Goal: Task Accomplishment & Management: Use online tool/utility

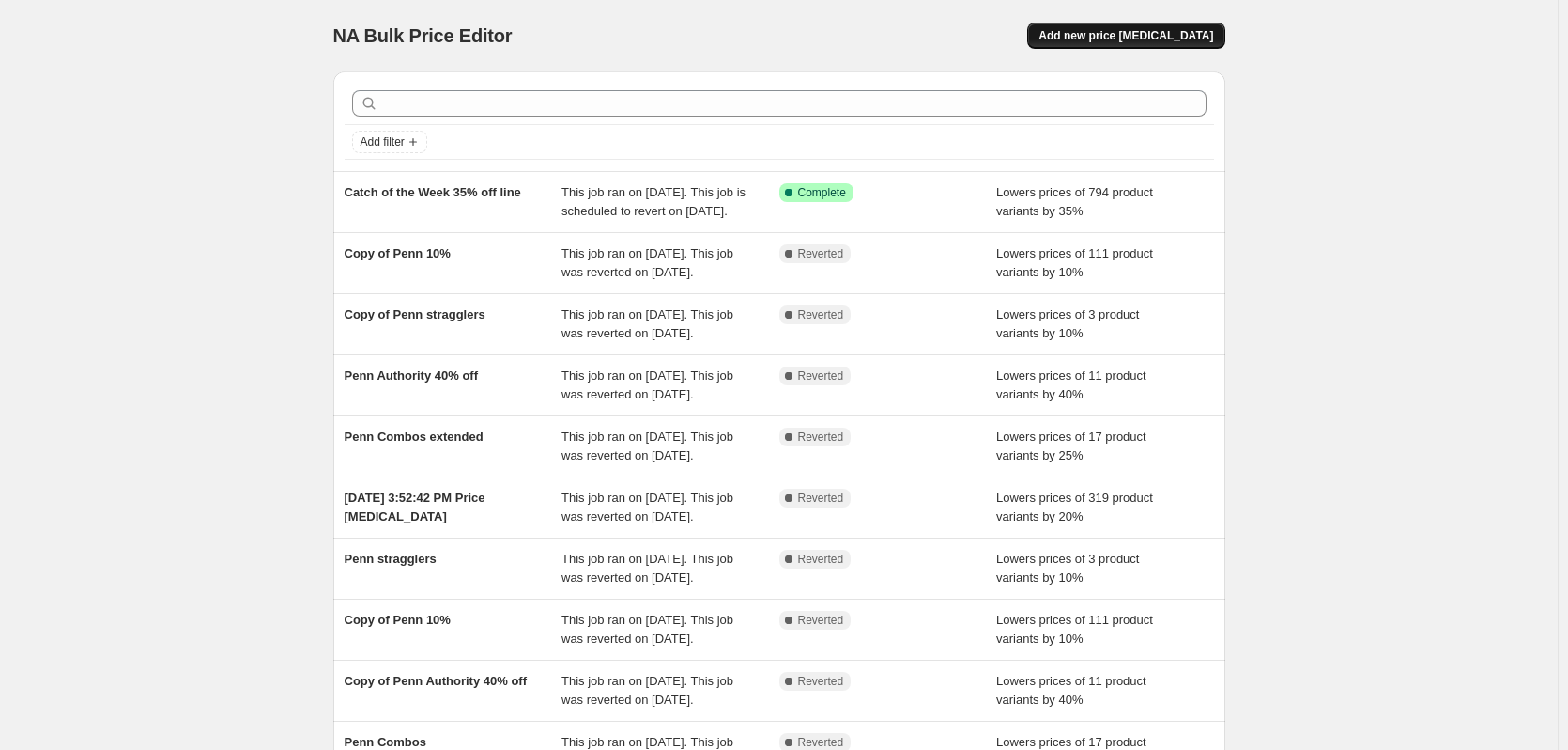
click at [1143, 44] on button "Add new price [MEDICAL_DATA]" at bounding box center [1125, 35] width 197 height 26
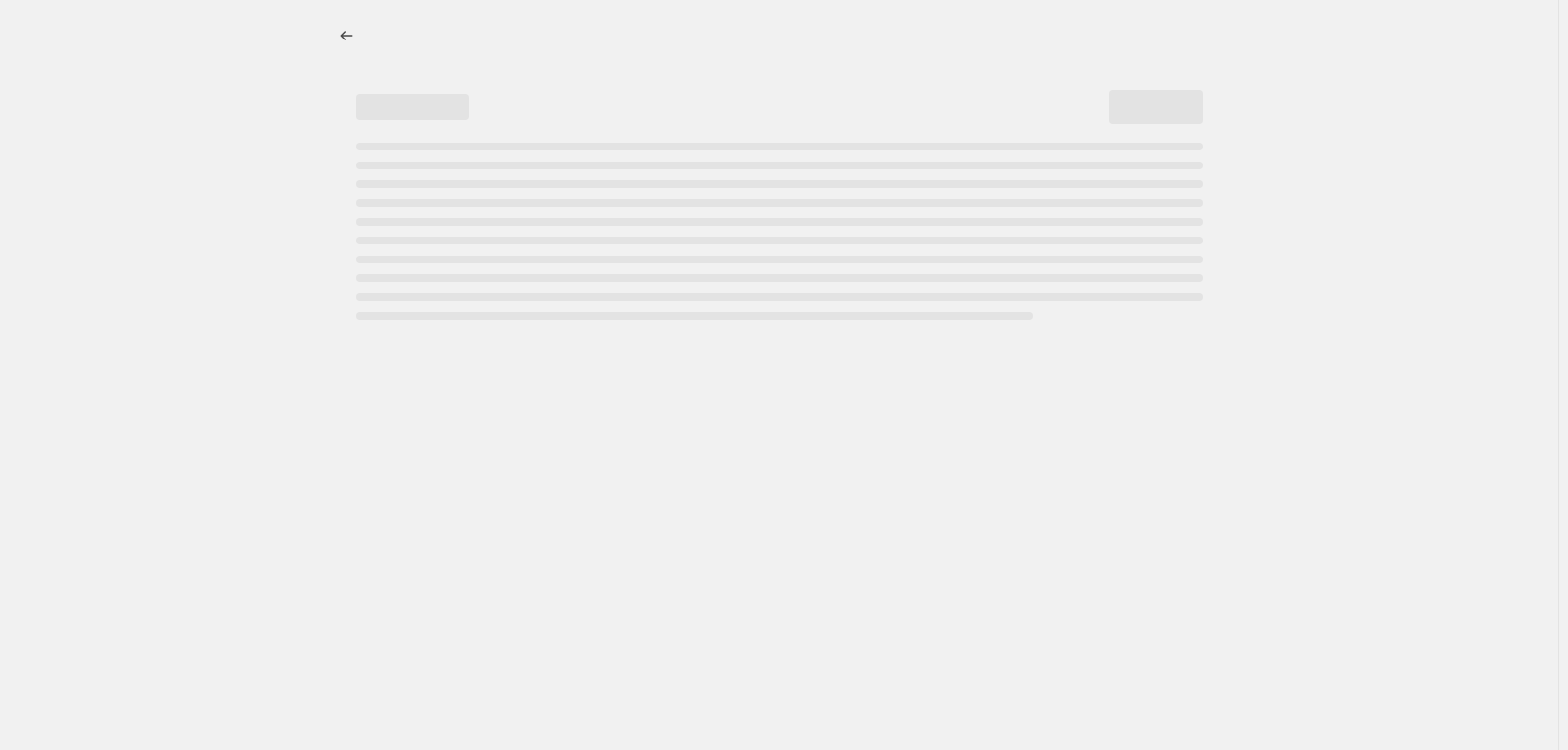
select select "percentage"
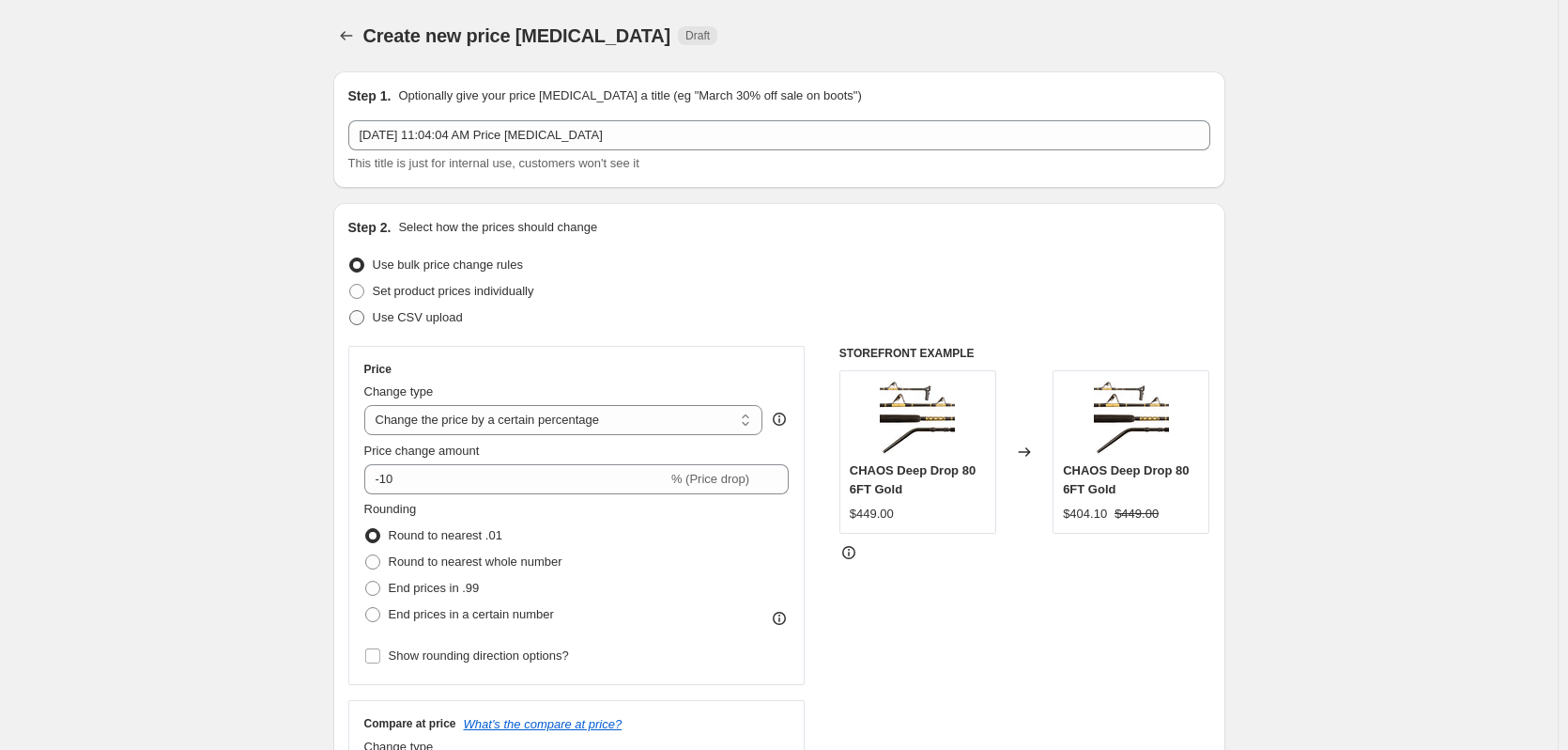
click at [354, 317] on span at bounding box center [356, 317] width 15 height 15
click at [350, 311] on input "Use CSV upload" at bounding box center [349, 310] width 1 height 1
radio input "true"
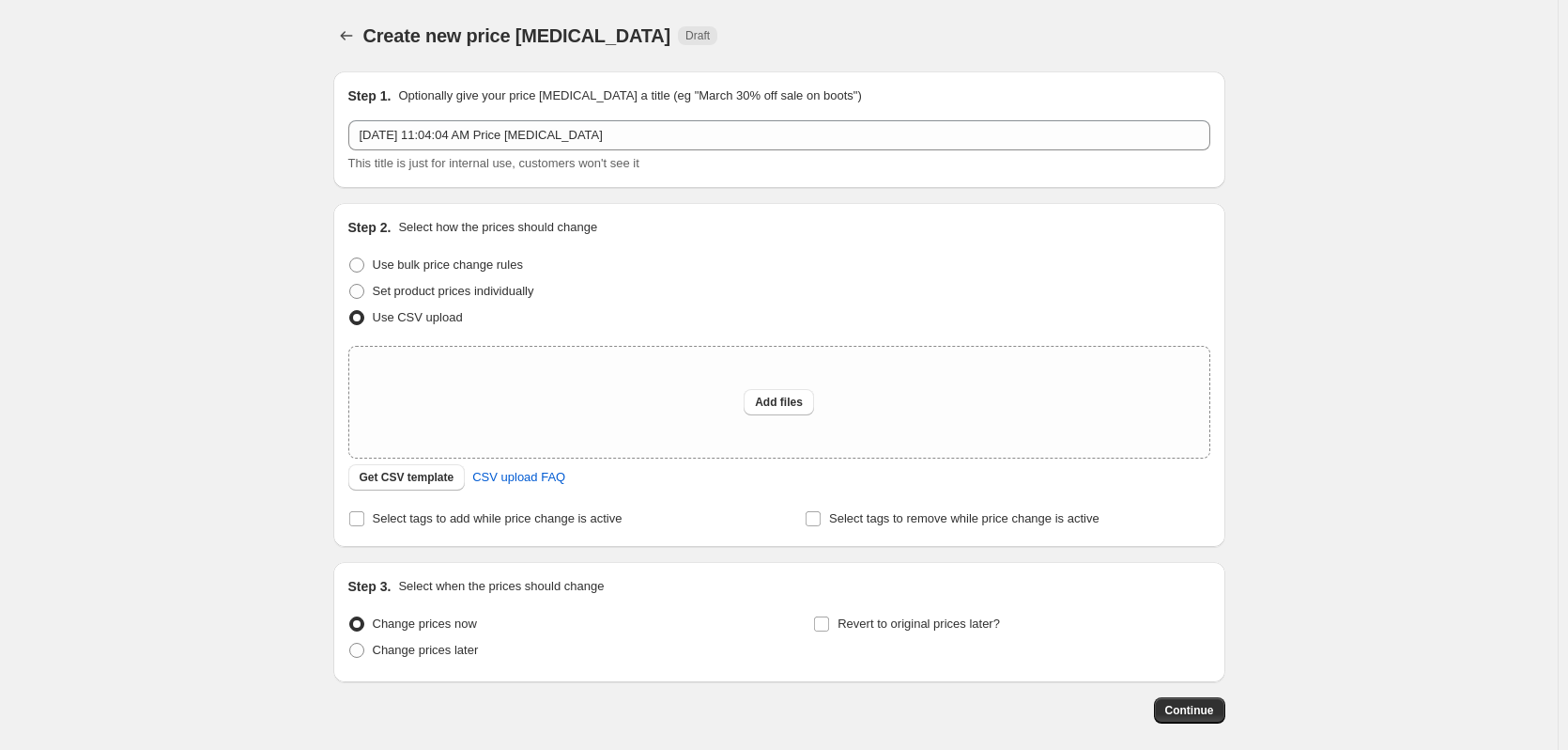
click at [235, 310] on div "Create new price [MEDICAL_DATA]. This page is ready Create new price [MEDICAL_D…" at bounding box center [778, 419] width 1557 height 838
click at [423, 480] on span "Get CSV template" at bounding box center [406, 477] width 95 height 15
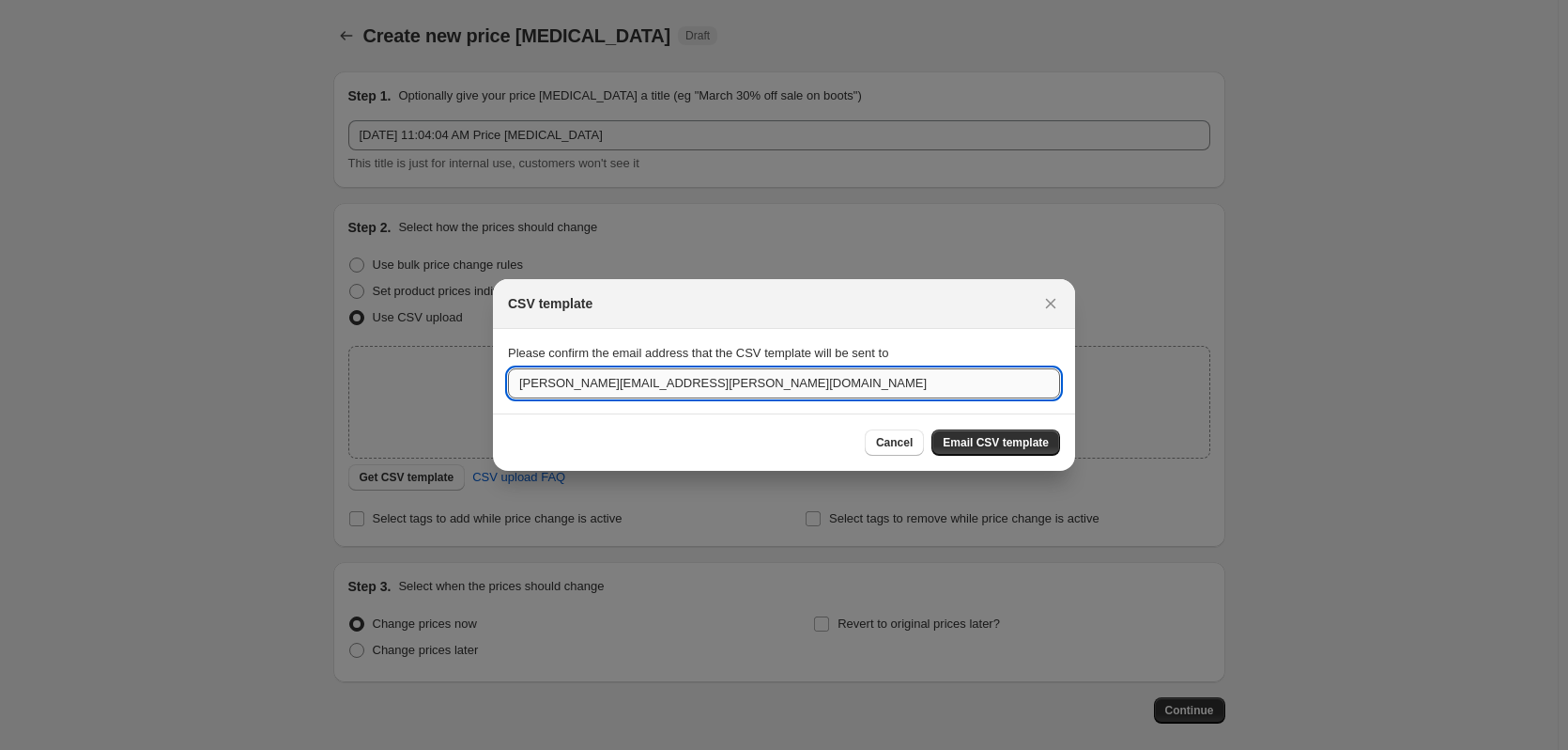
click at [701, 388] on input "[PERSON_NAME][EMAIL_ADDRESS][PERSON_NAME][DOMAIN_NAME]" at bounding box center [784, 383] width 552 height 30
type input "[PERSON_NAME][EMAIL_ADDRESS][PERSON_NAME][DOMAIN_NAME]"
click at [997, 427] on div "Cancel Email CSV template" at bounding box center [784, 442] width 582 height 58
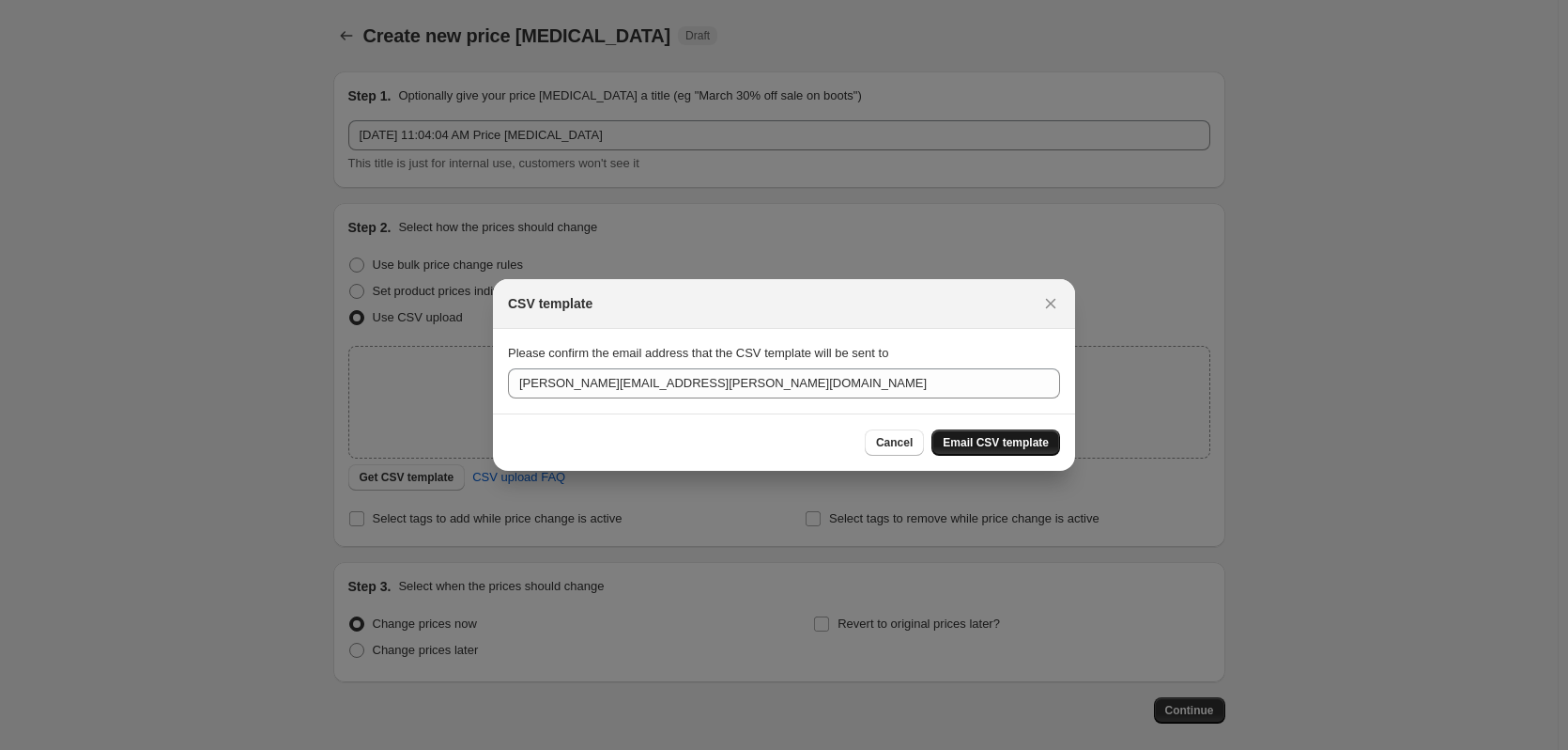
click at [990, 441] on span "Email CSV template" at bounding box center [995, 442] width 106 height 15
